Goal: Information Seeking & Learning: Learn about a topic

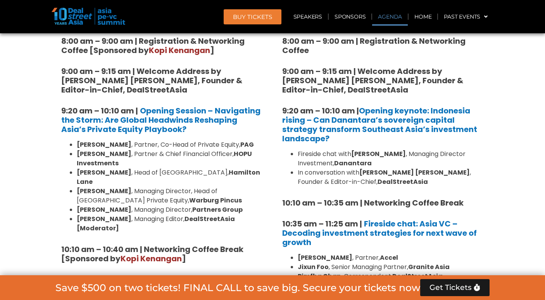
scroll to position [540, 0]
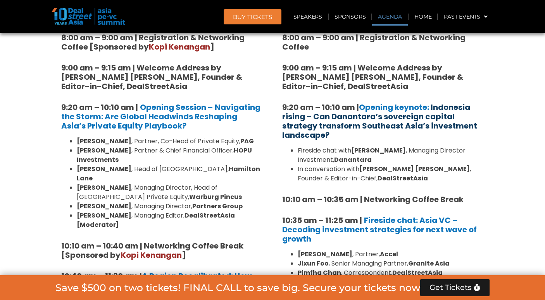
click at [311, 104] on link "Indonesia rising – Can Danantara’s sovereign capital strategy transform Southea…" at bounding box center [379, 121] width 195 height 39
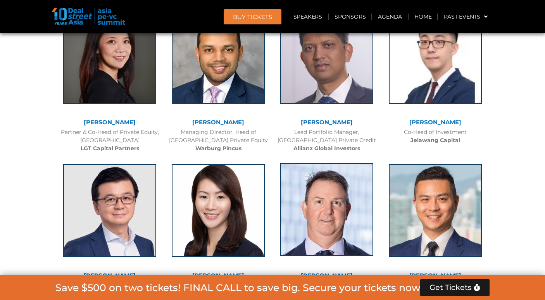
scroll to position [1304, 0]
